Goal: Check status: Check status

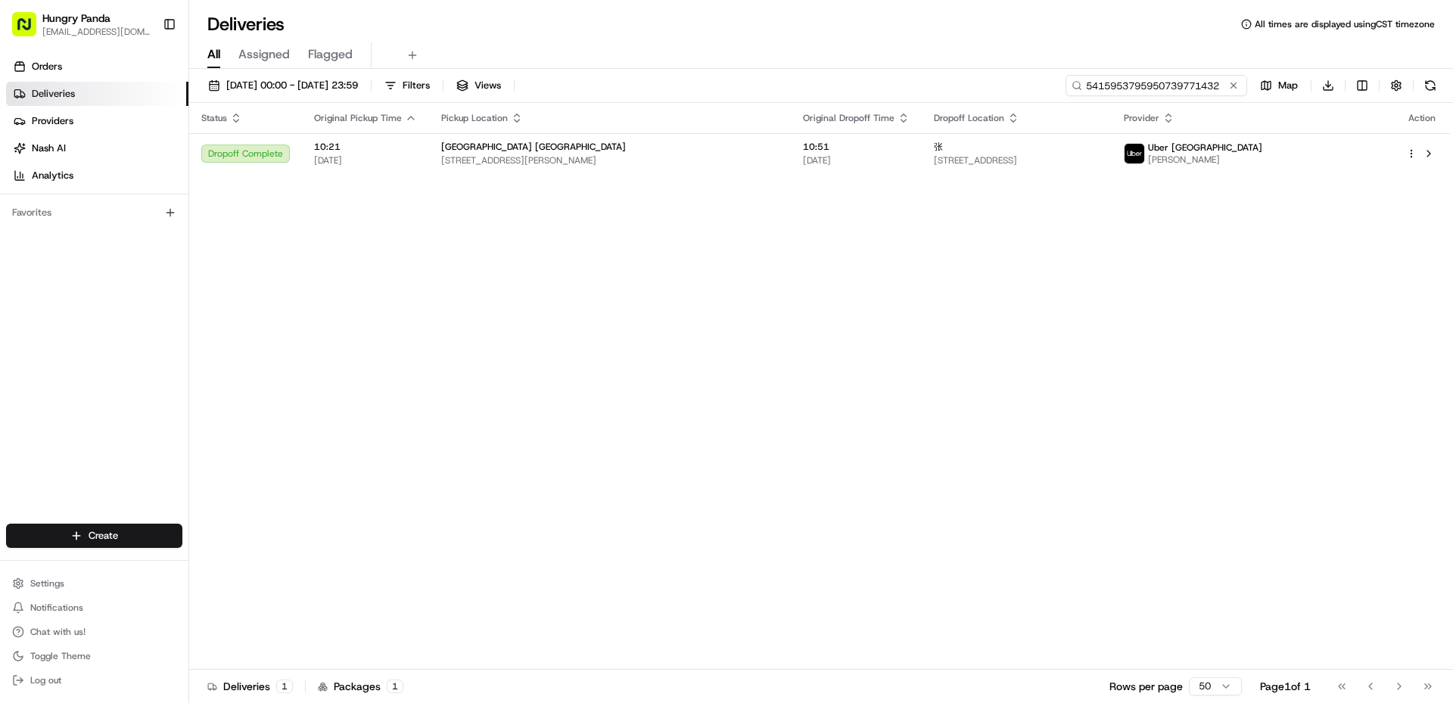
click at [1153, 82] on input "5415953795950739771432" at bounding box center [1157, 85] width 182 height 21
paste input "916183739595472248566"
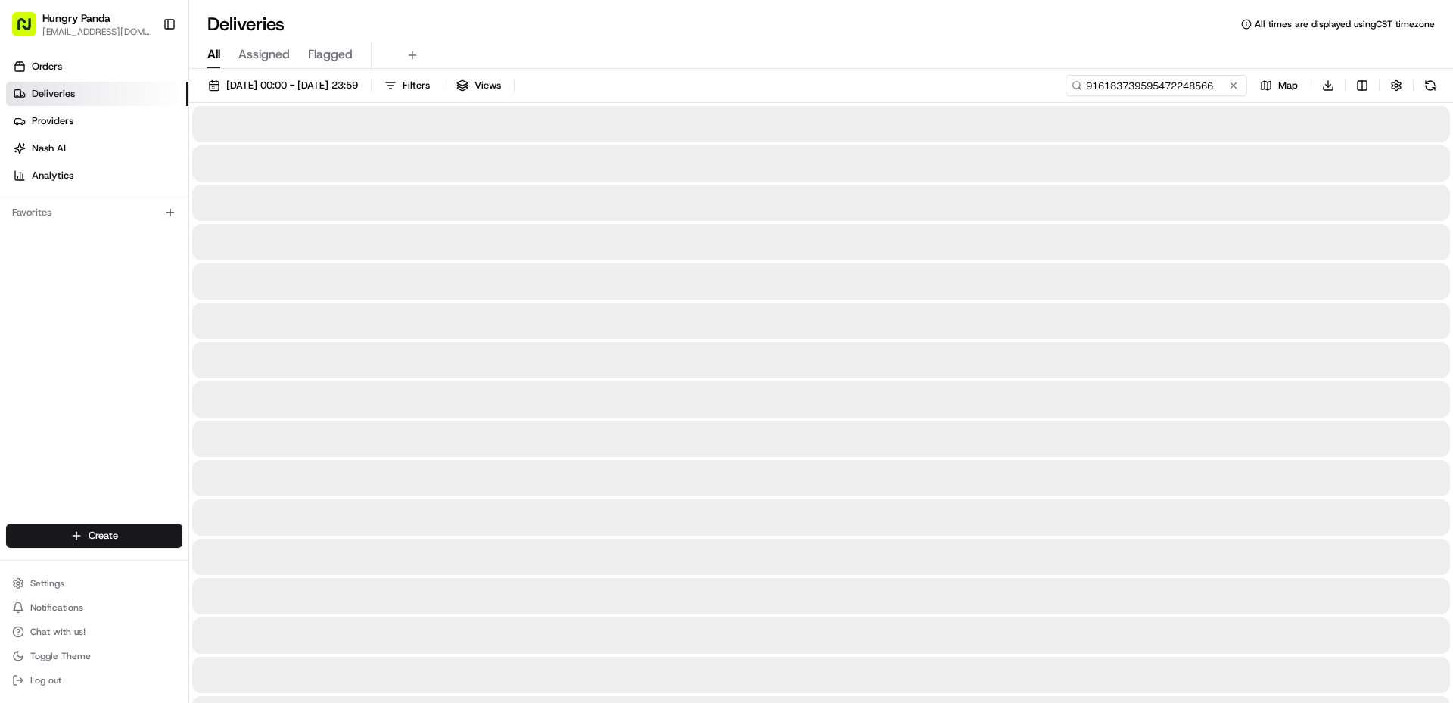
type input "916183739595472248566"
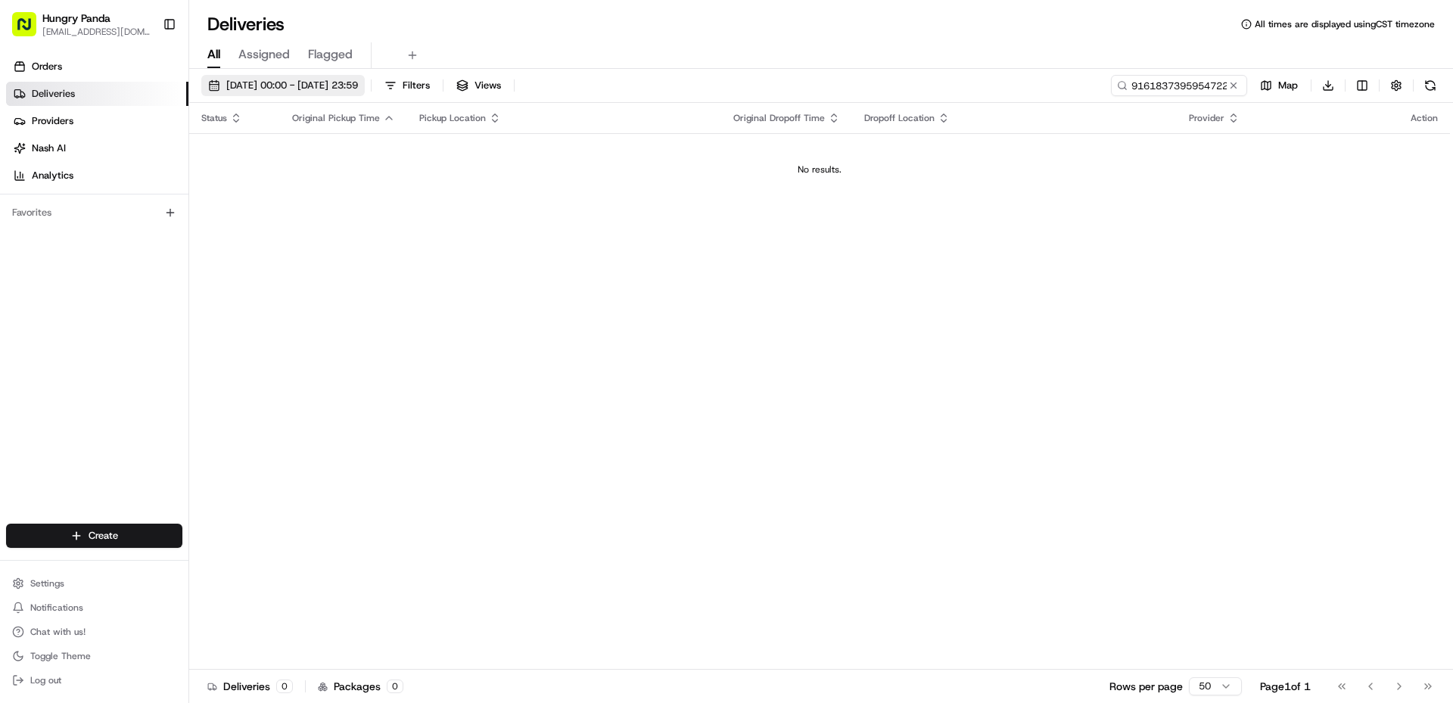
click at [247, 82] on span "[DATE] 00:00 - [DATE] 23:59" at bounding box center [292, 86] width 132 height 14
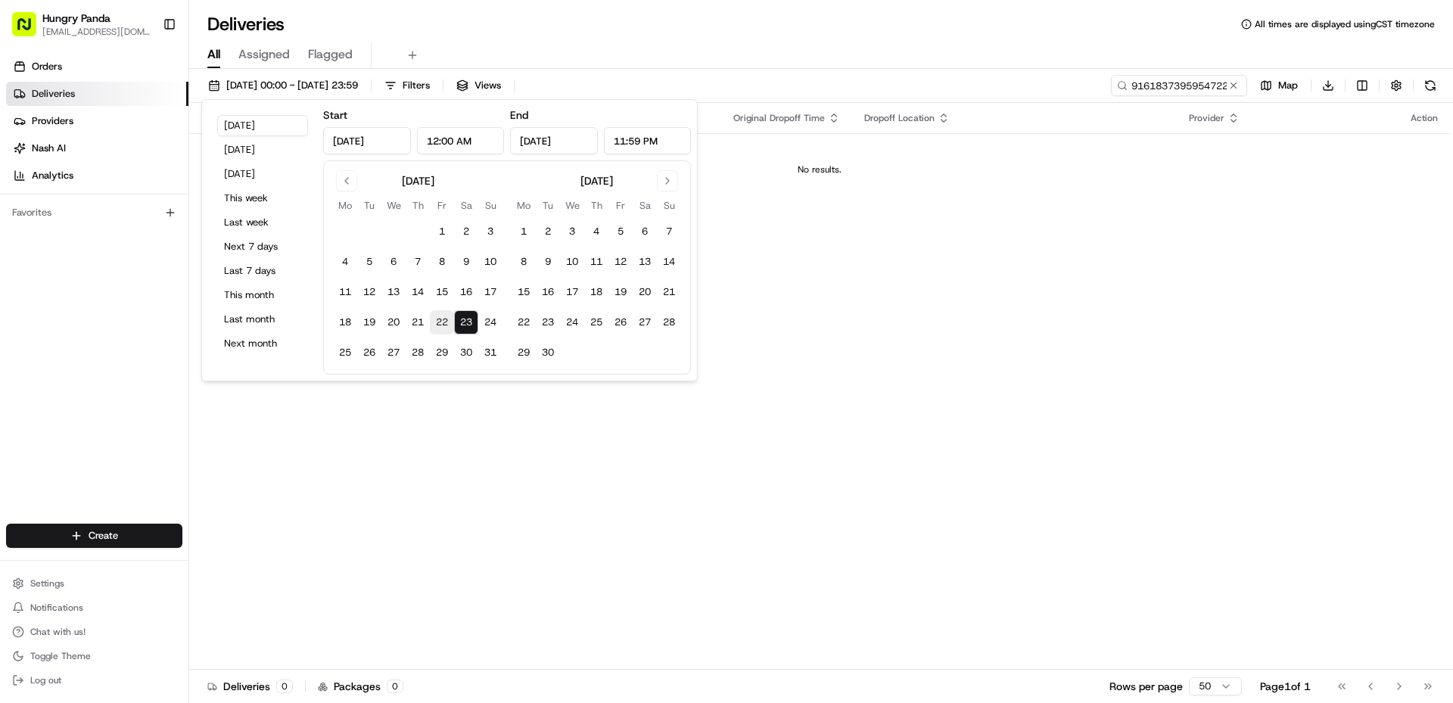
click at [440, 316] on button "22" at bounding box center [442, 322] width 24 height 24
type input "[DATE]"
click at [473, 324] on button "23" at bounding box center [466, 322] width 24 height 24
type input "[DATE]"
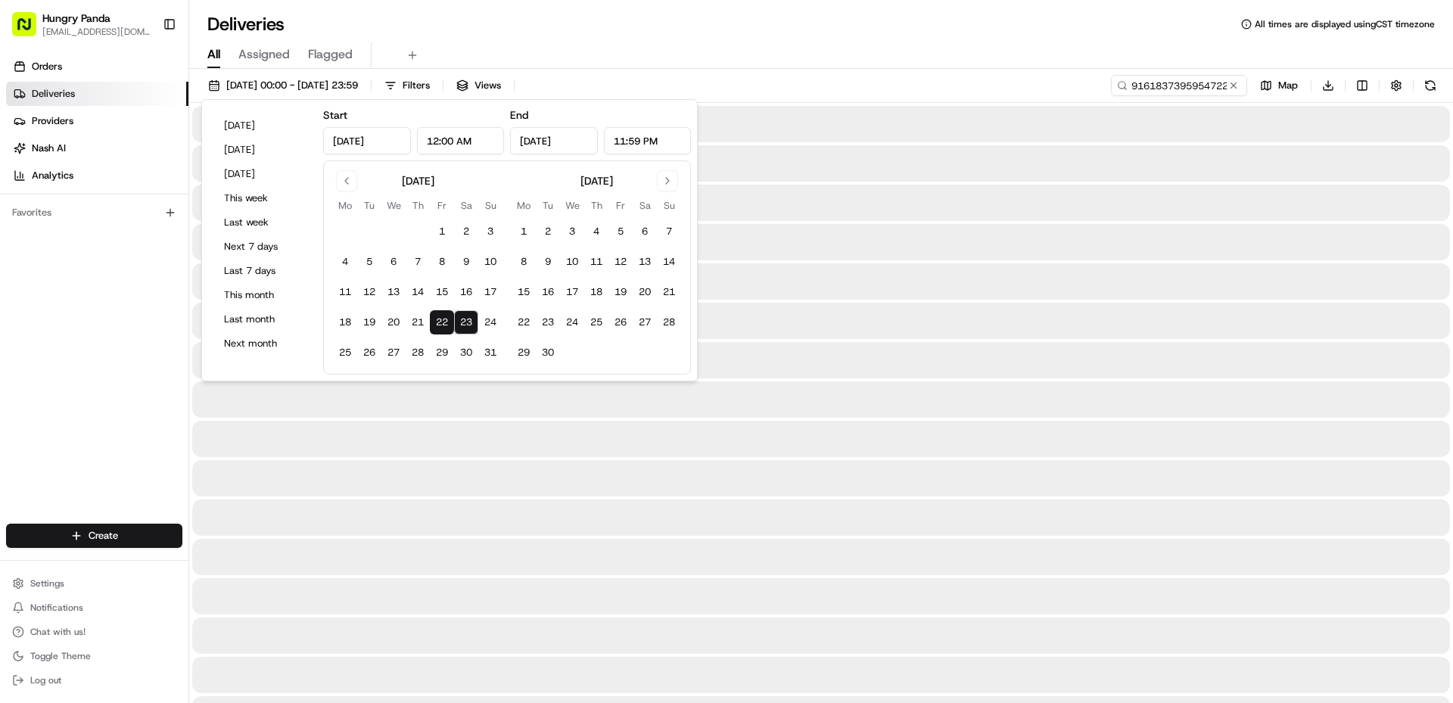
click at [1209, 45] on div "All Assigned Flagged" at bounding box center [821, 55] width 1264 height 26
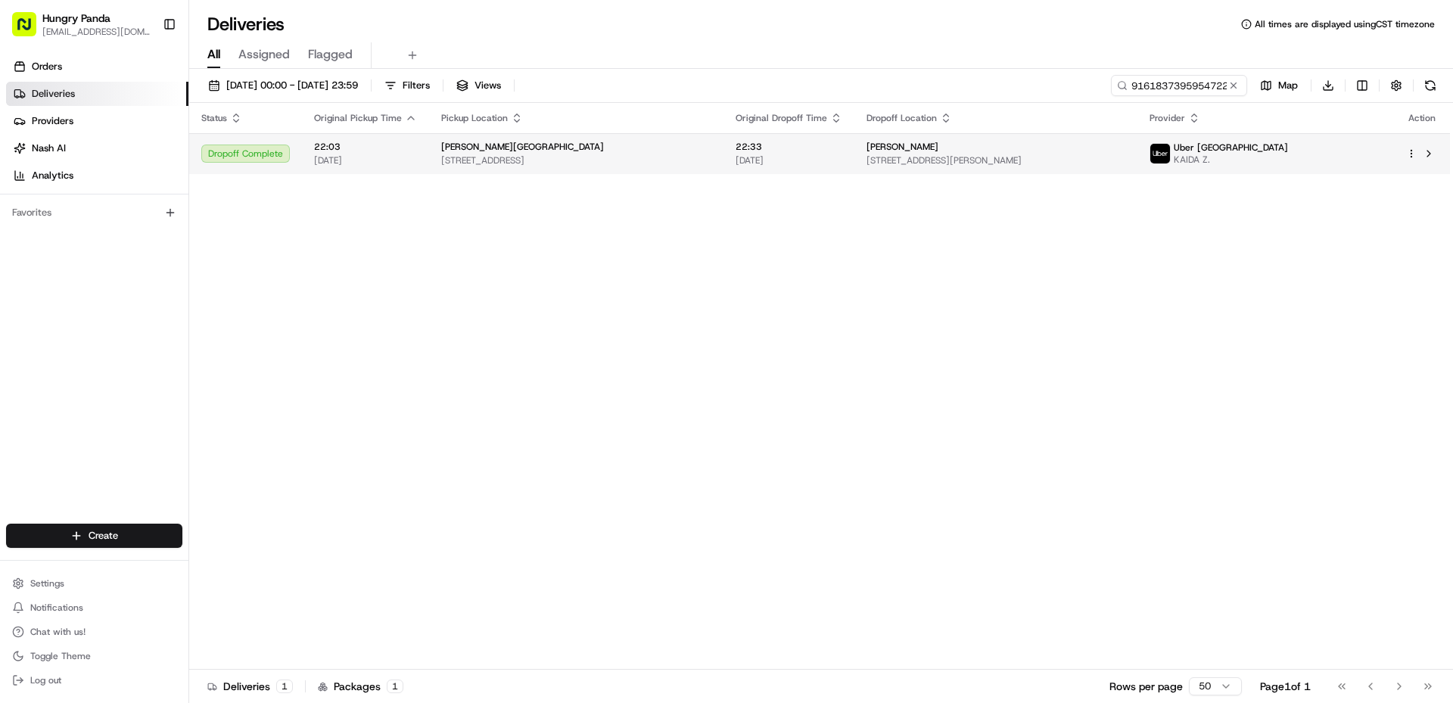
click at [711, 150] on div "[PERSON_NAME][GEOGRAPHIC_DATA]" at bounding box center [576, 147] width 270 height 12
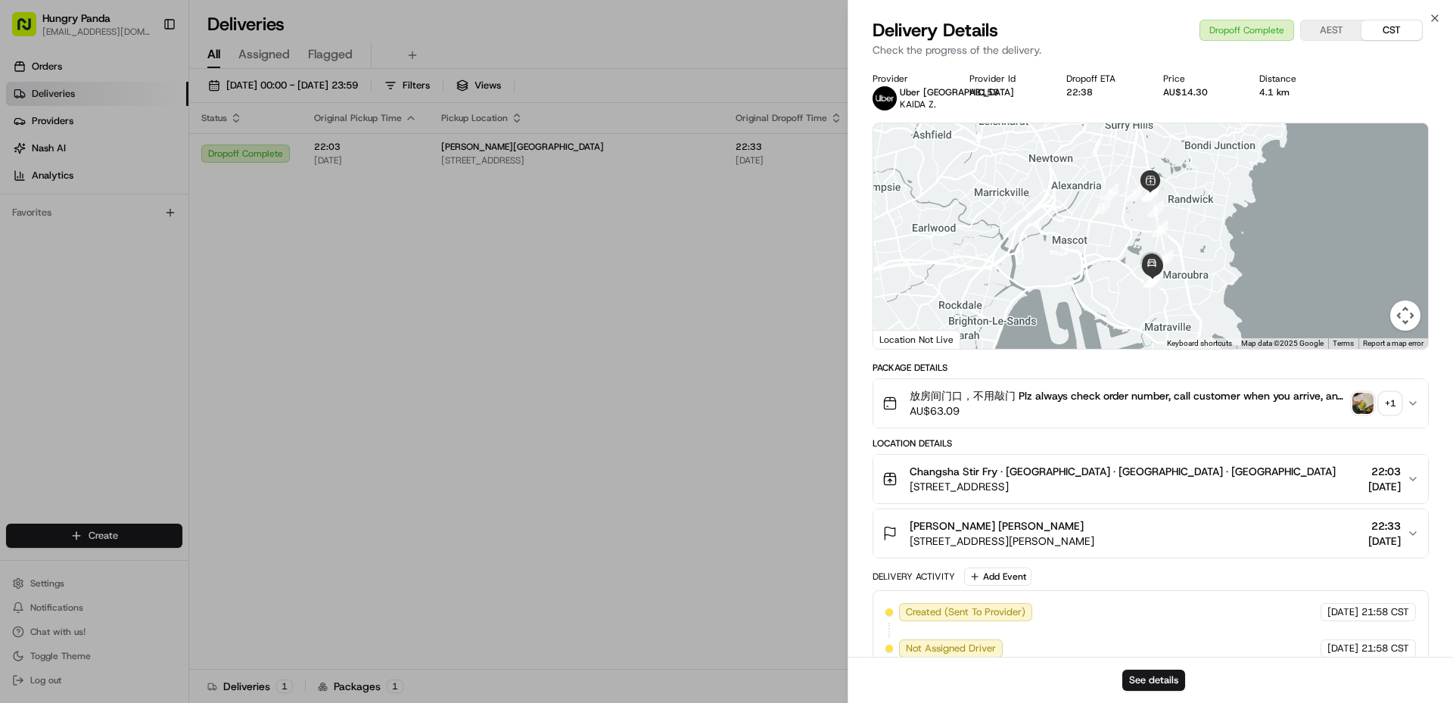
click at [1372, 403] on img "button" at bounding box center [1363, 403] width 21 height 21
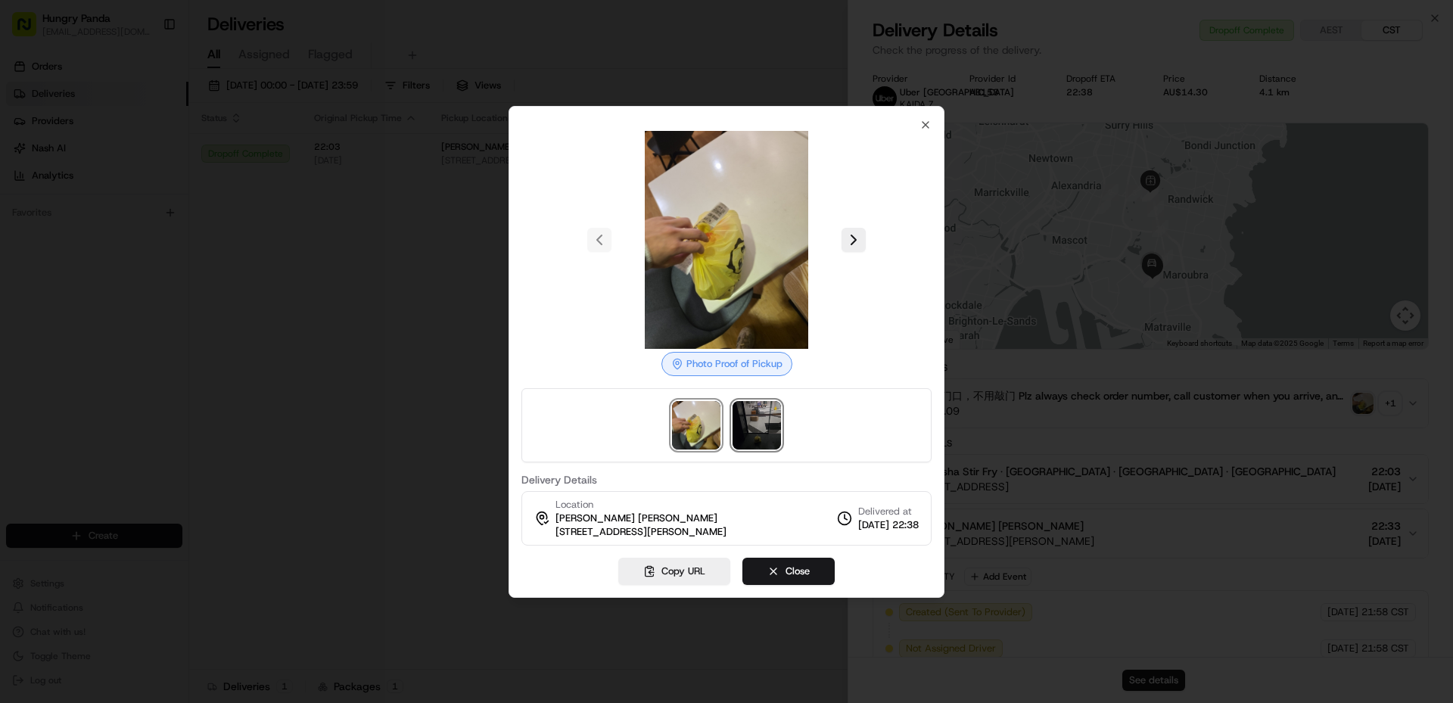
click at [775, 413] on img at bounding box center [757, 425] width 48 height 48
